Goal: Task Accomplishment & Management: Manage account settings

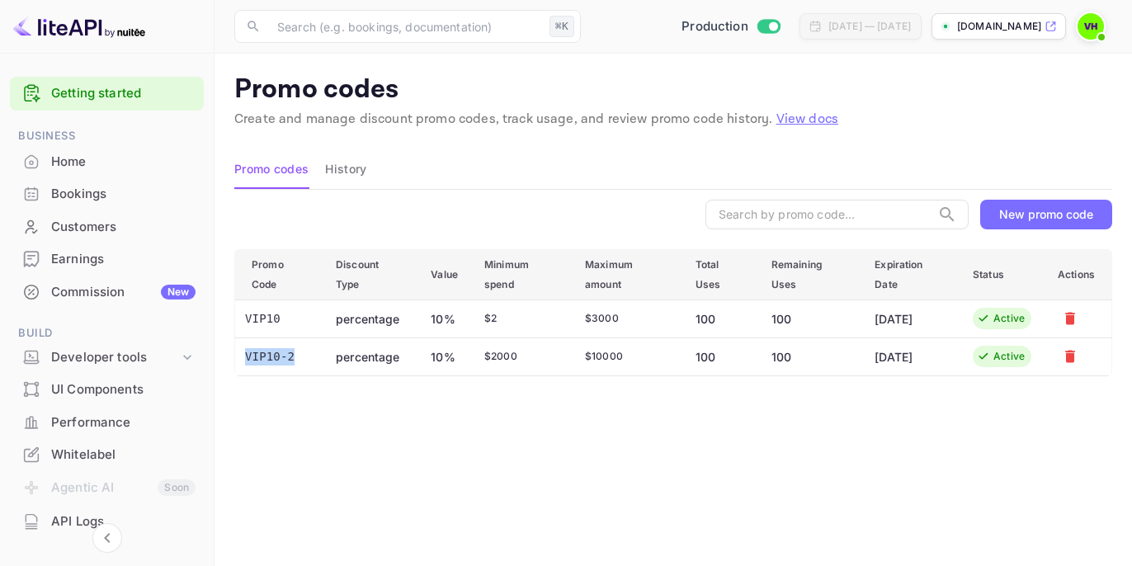
click at [101, 190] on div "Bookings" at bounding box center [123, 194] width 144 height 19
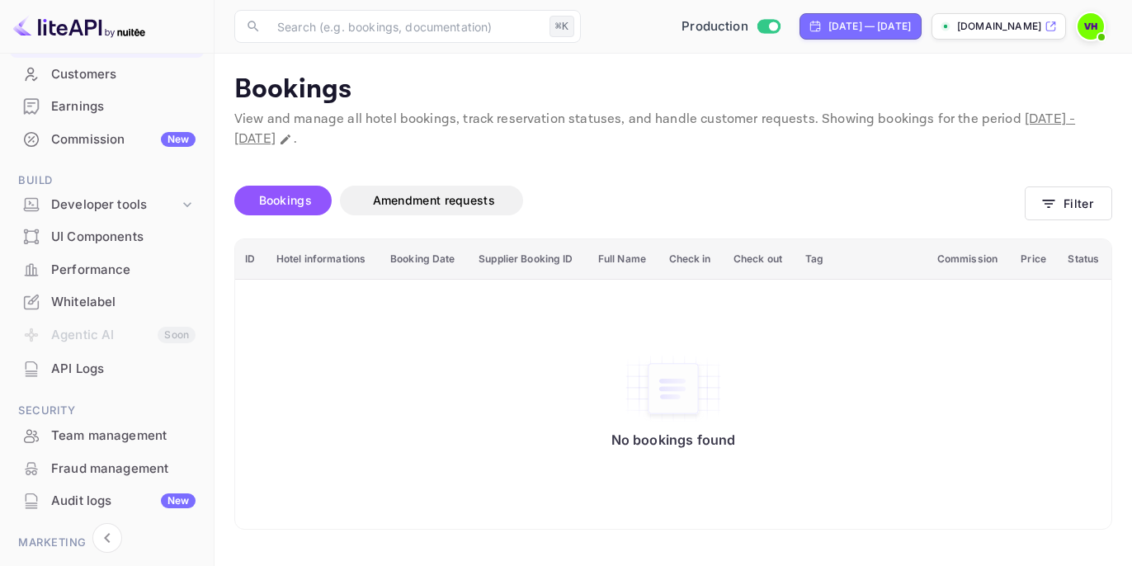
scroll to position [261, 0]
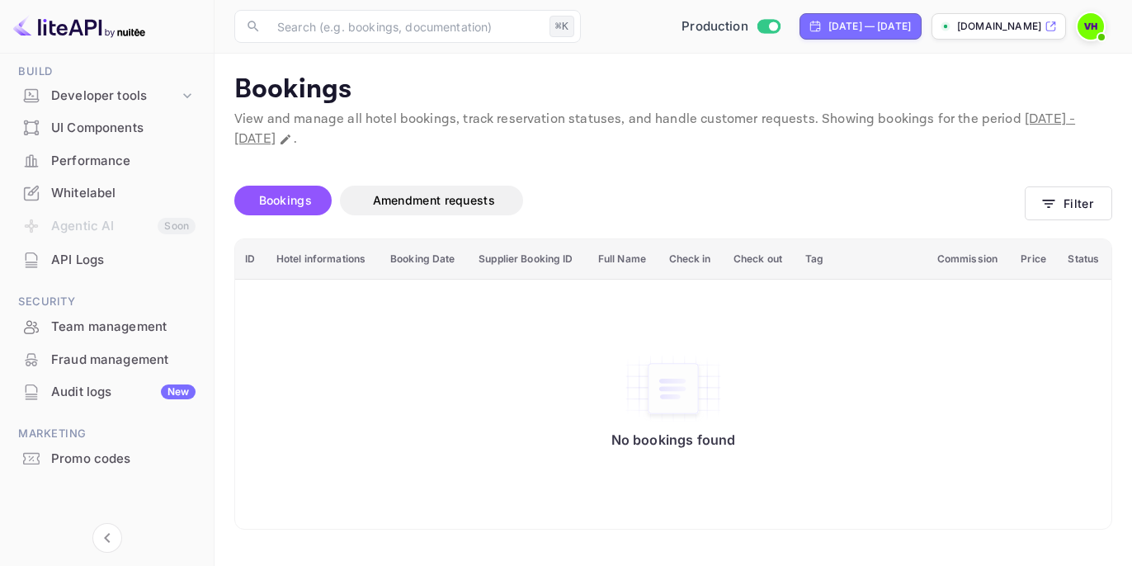
click at [98, 200] on div "Whitelabel" at bounding box center [123, 193] width 144 height 19
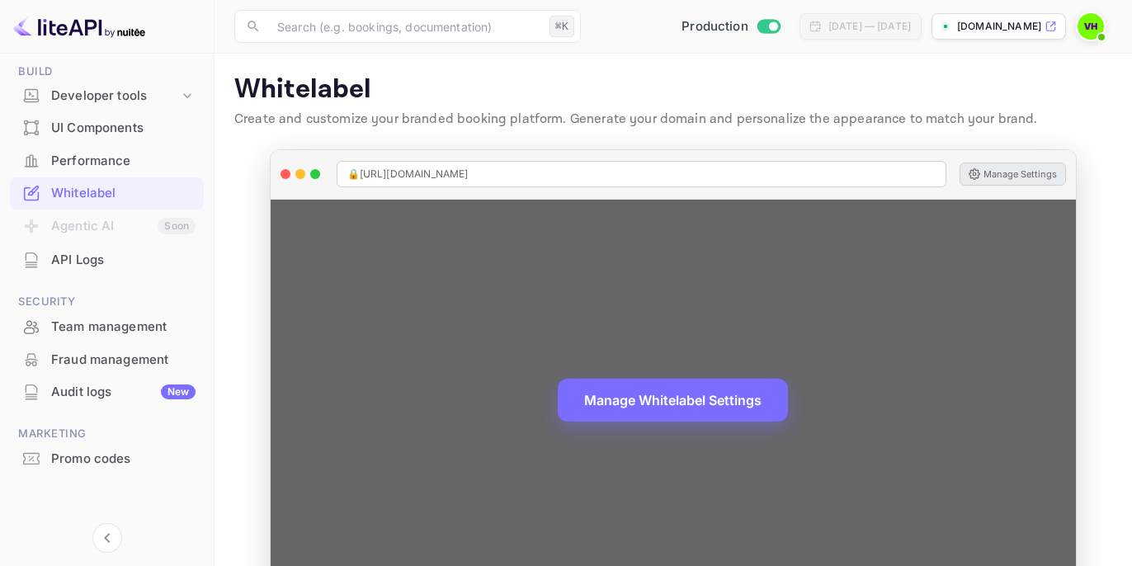
click at [1032, 164] on button "Manage Settings" at bounding box center [1012, 173] width 106 height 23
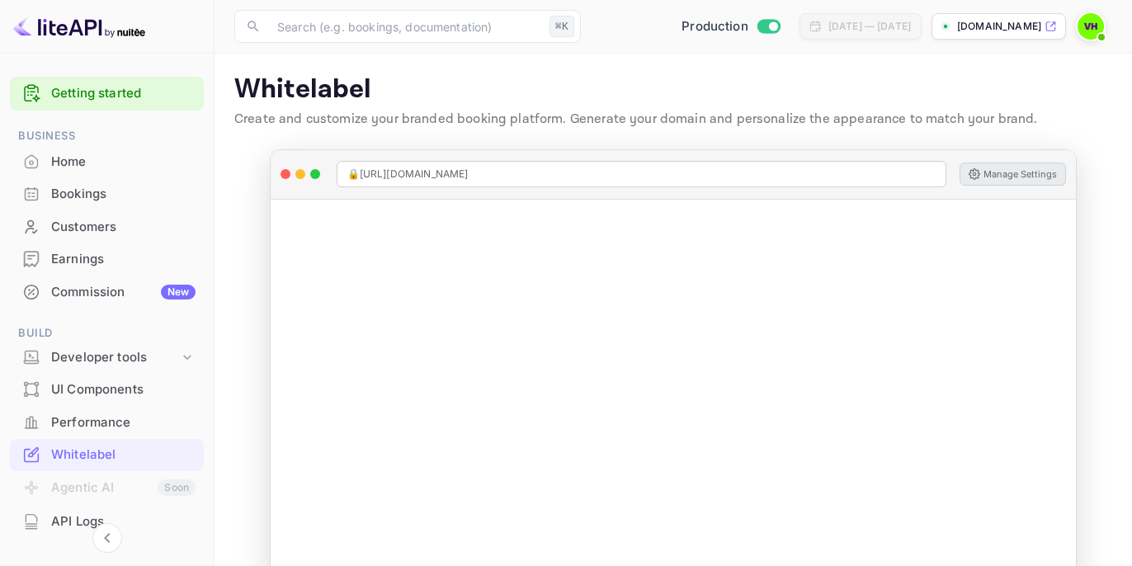
click at [102, 292] on div "Commission New" at bounding box center [123, 292] width 144 height 19
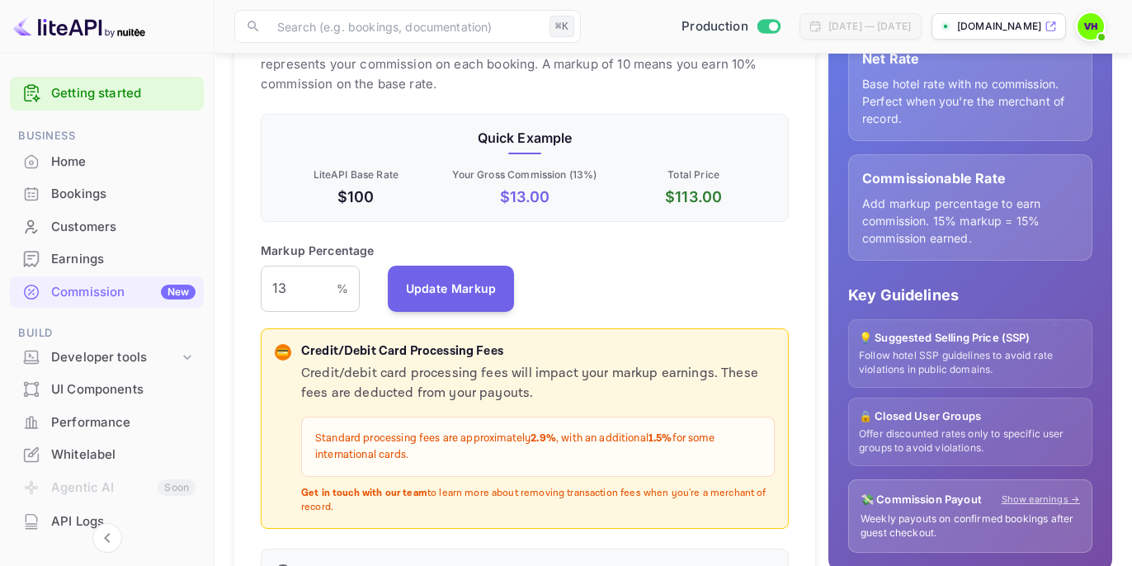
scroll to position [278, 0]
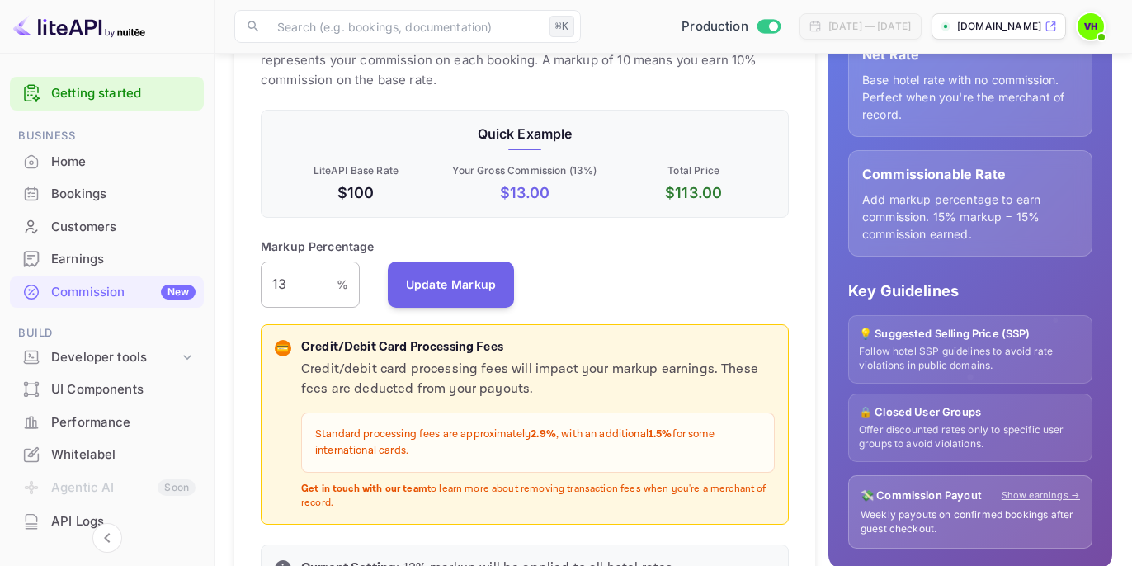
click at [303, 282] on input "13" at bounding box center [299, 284] width 76 height 46
type input "11"
click at [439, 287] on button "Update Markup" at bounding box center [451, 284] width 127 height 46
